Goal: Task Accomplishment & Management: Complete application form

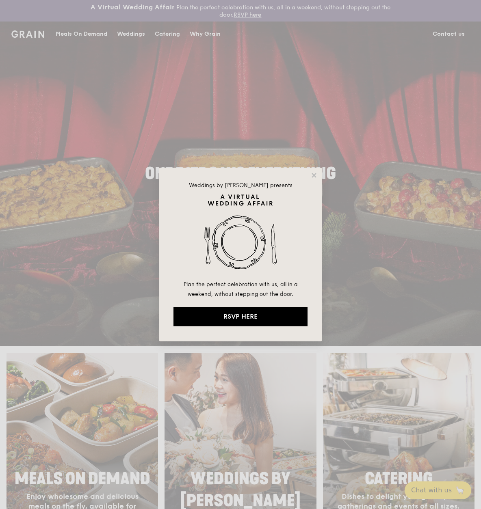
click at [446, 62] on div "Weddings by Grain presents Plan the perfect celebration with us, all in a weeke…" at bounding box center [240, 254] width 481 height 509
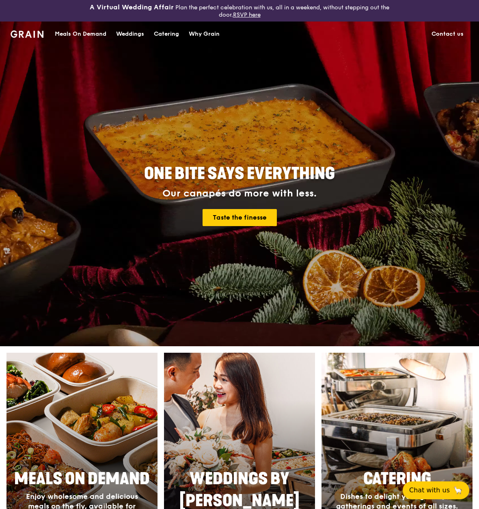
click at [454, 34] on link "Contact us" at bounding box center [448, 34] width 42 height 24
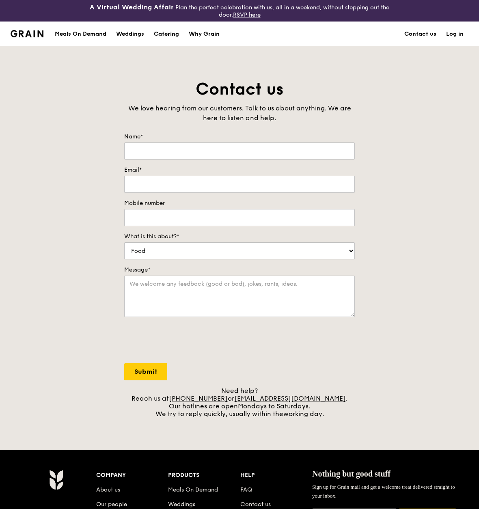
click at [171, 31] on div "Catering" at bounding box center [166, 34] width 25 height 24
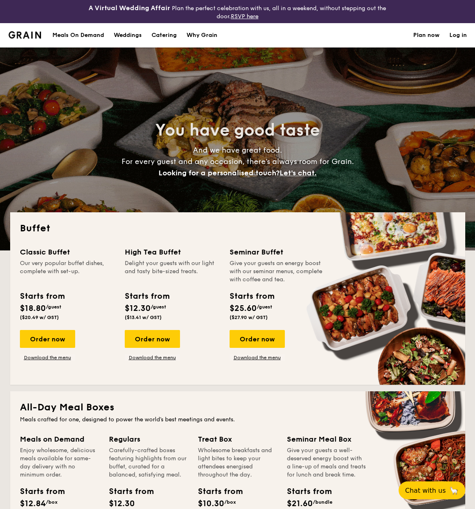
select select
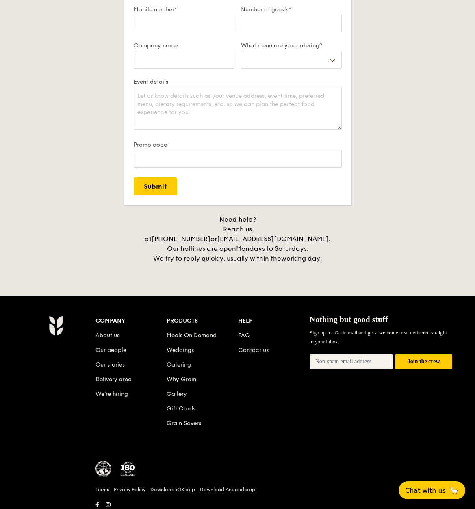
scroll to position [1551, 0]
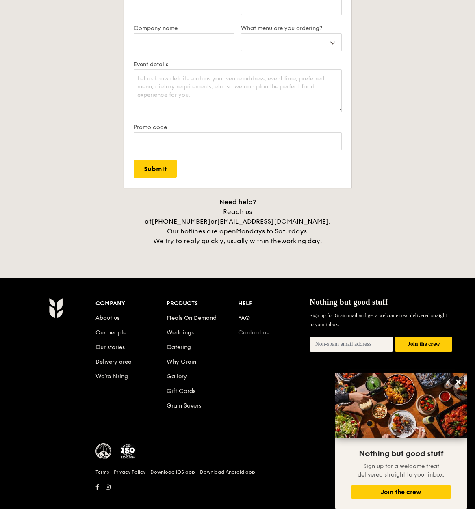
click at [257, 329] on link "Contact us" at bounding box center [253, 332] width 30 height 7
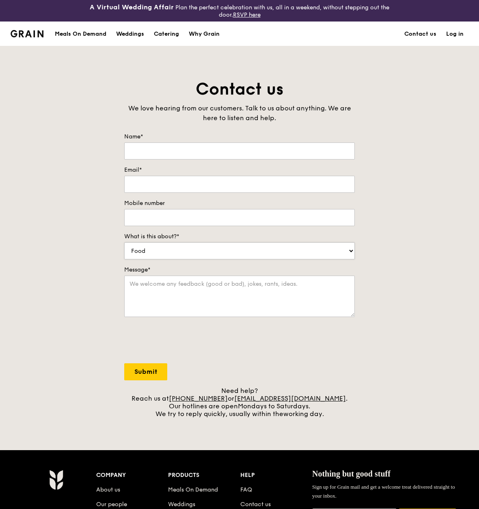
click at [262, 257] on form "Name* Email* Mobile number What is this about?* Food Service Billing/Payment Ca…" at bounding box center [239, 257] width 231 height 248
drag, startPoint x: 419, startPoint y: 276, endPoint x: 409, endPoint y: 271, distance: 11.3
click at [409, 271] on div "Contact us We love hearing from our customers. Talk to us about anything. We ar…" at bounding box center [239, 247] width 479 height 339
click at [268, 119] on div "We love hearing from our customers. Talk to us about anything. We are here to l…" at bounding box center [239, 113] width 231 height 19
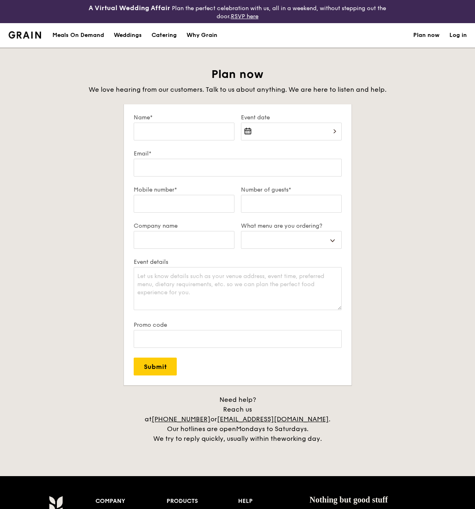
select select
click at [73, 184] on div "Plan now We love hearing from our customers. Talk to us about anything. We are …" at bounding box center [237, 255] width 455 height 377
click at [69, 238] on div "Plan now We love hearing from our customers. Talk to us about anything. We are …" at bounding box center [237, 255] width 455 height 377
click at [59, 213] on div "Plan now We love hearing from our customers. Talk to us about anything. We are …" at bounding box center [237, 255] width 455 height 377
click at [49, 149] on div "Plan now We love hearing from our customers. Talk to us about anything. We are …" at bounding box center [237, 255] width 455 height 377
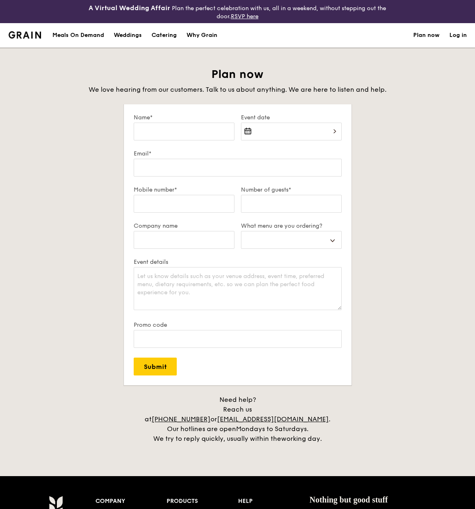
click at [94, 193] on div "Plan now We love hearing from our customers. Talk to us about anything. We are …" at bounding box center [237, 255] width 455 height 377
click at [226, 292] on textarea "Event details" at bounding box center [238, 288] width 208 height 43
click at [226, 285] on textarea "Event details" at bounding box center [238, 288] width 208 height 43
click at [92, 274] on div "Plan now We love hearing from our customers. Talk to us about anything. We are …" at bounding box center [237, 255] width 455 height 377
click at [165, 37] on div "Catering" at bounding box center [163, 35] width 25 height 24
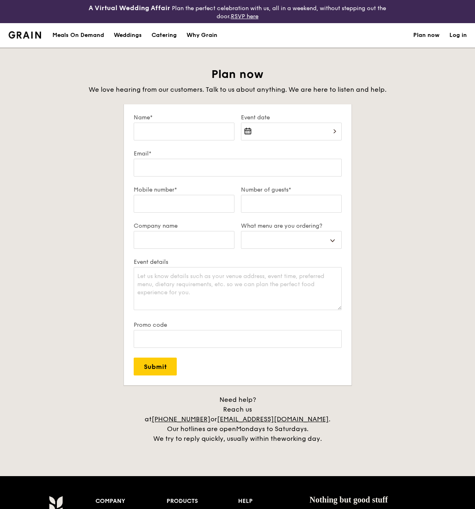
select select
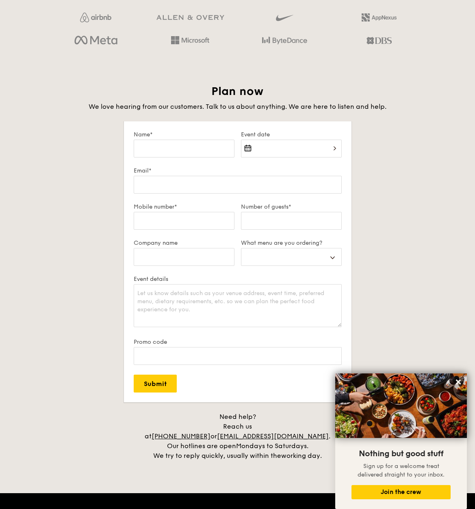
scroll to position [1333, 0]
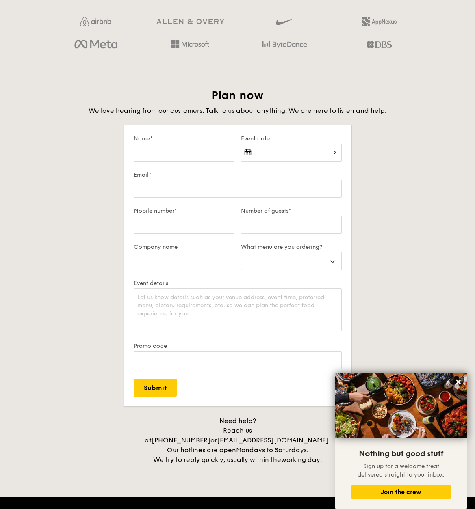
click at [34, 170] on div "Plan now We love hearing from our customers. Talk to us about anything. We are …" at bounding box center [237, 276] width 455 height 377
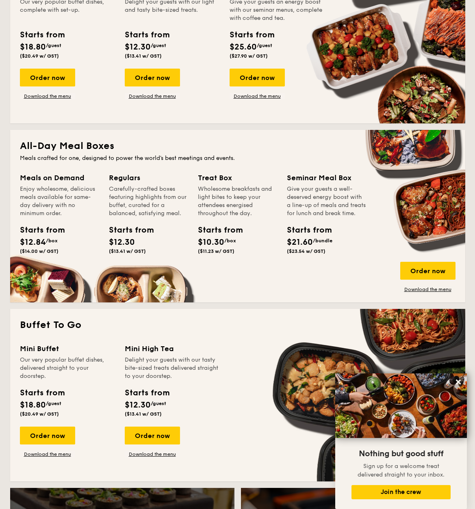
scroll to position [325, 0]
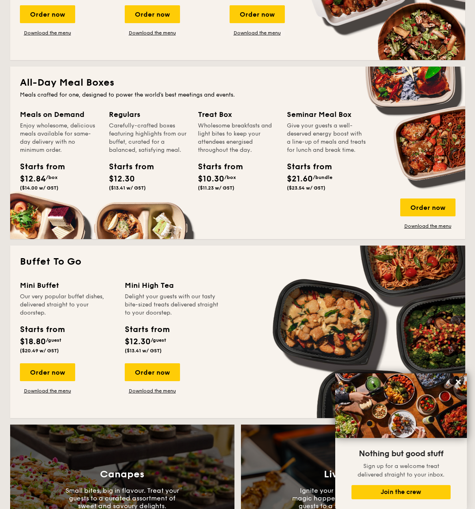
click at [112, 110] on div "Regulars" at bounding box center [148, 114] width 79 height 11
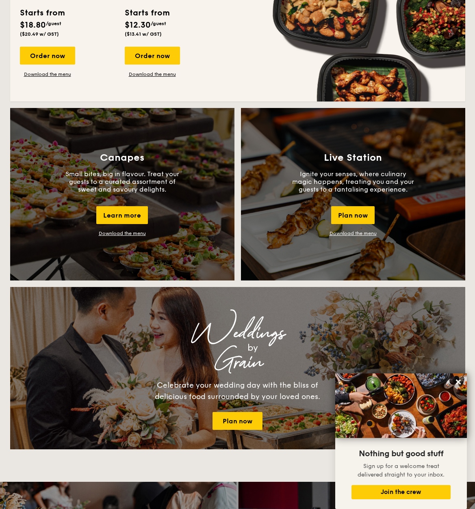
scroll to position [715, 0]
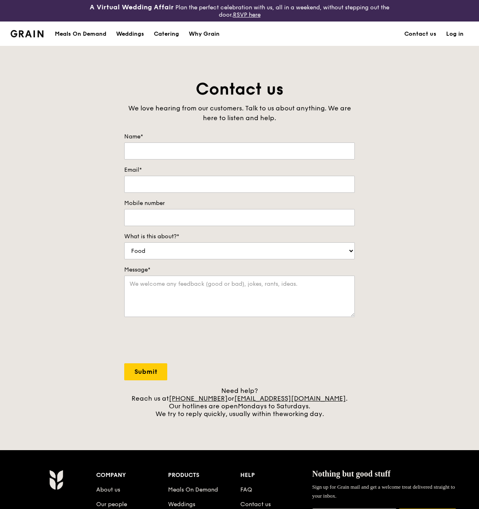
click at [37, 161] on div "Contact us We love hearing from our customers. Talk to us about anything. We ar…" at bounding box center [239, 247] width 479 height 339
click at [60, 126] on div "Contact us We love hearing from our customers. Talk to us about anything. We ar…" at bounding box center [239, 247] width 479 height 339
